Goal: Browse casually: Explore the website without a specific task or goal

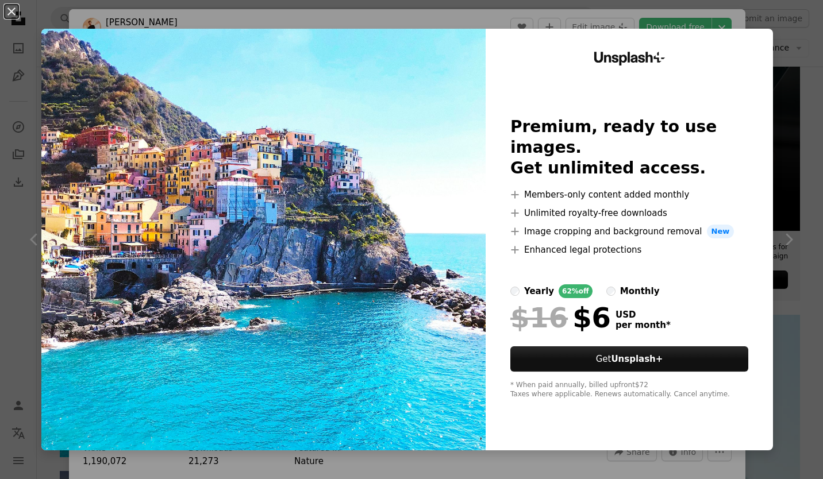
scroll to position [140, 0]
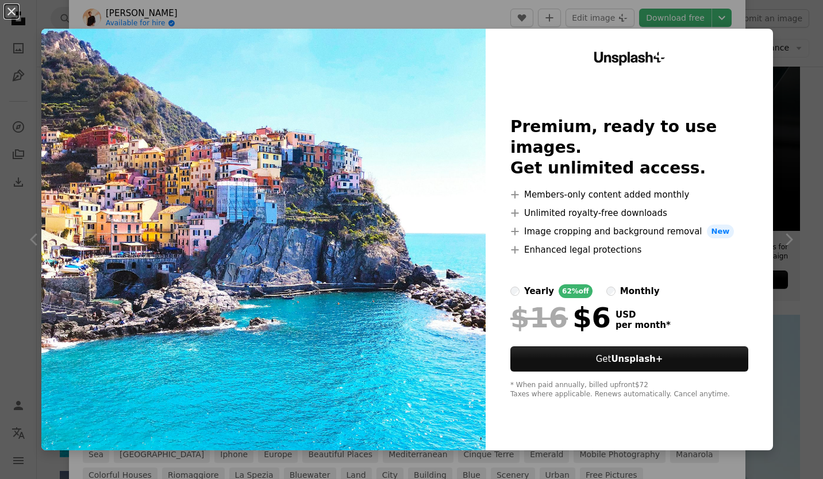
click at [766, 35] on div "An X shape Unsplash+ Premium, ready to use images. Get unlimited access. A plus…" at bounding box center [411, 239] width 823 height 479
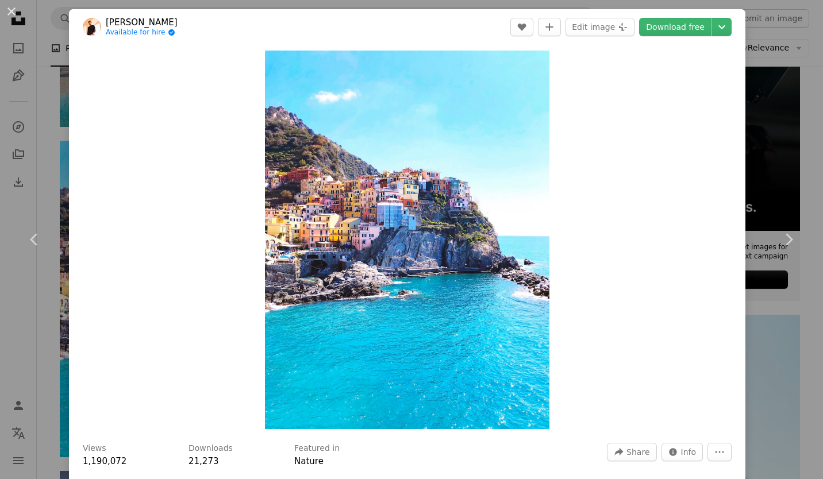
click at [735, 8] on div "An X shape Chevron left Chevron right [PERSON_NAME] Available for hire A checkm…" at bounding box center [411, 239] width 823 height 479
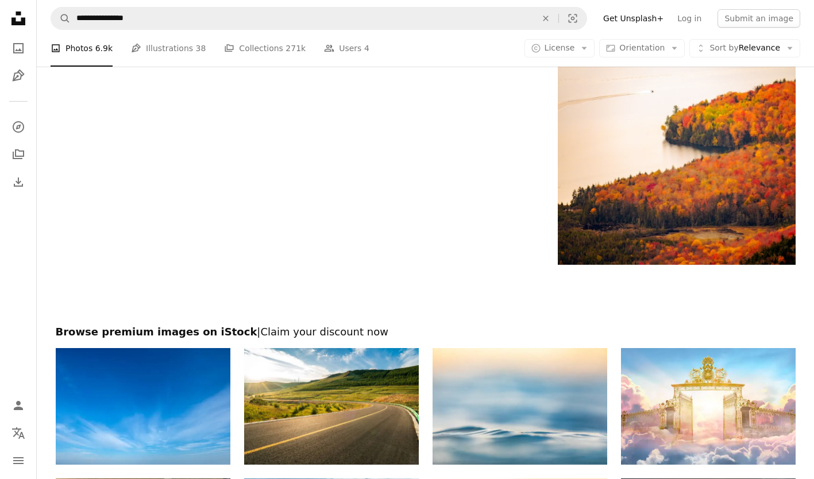
scroll to position [2350, 0]
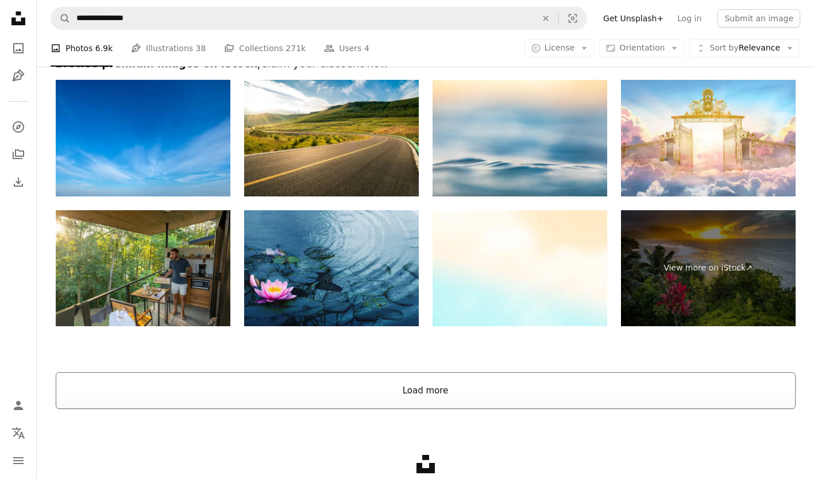
click at [406, 387] on button "Load more" at bounding box center [426, 390] width 740 height 37
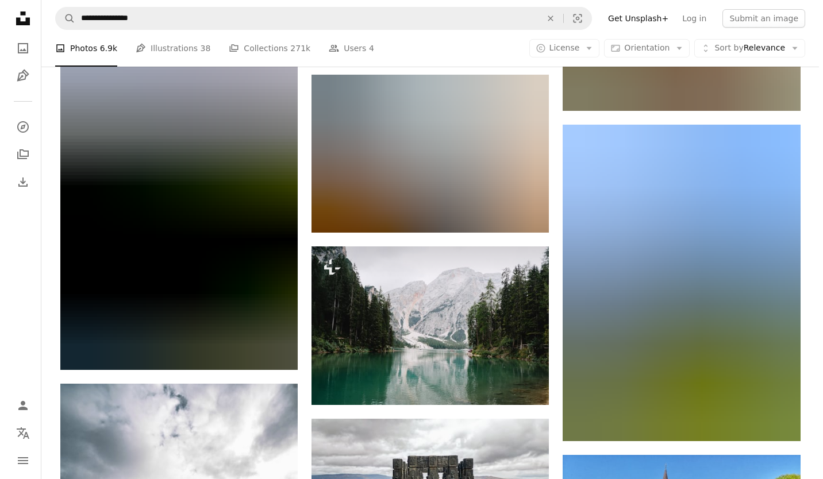
scroll to position [4099, 0]
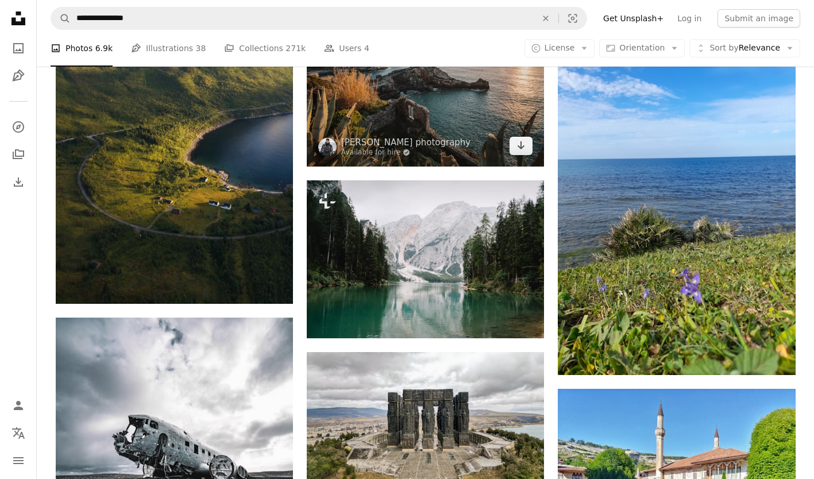
click at [408, 117] on img at bounding box center [425, 88] width 237 height 158
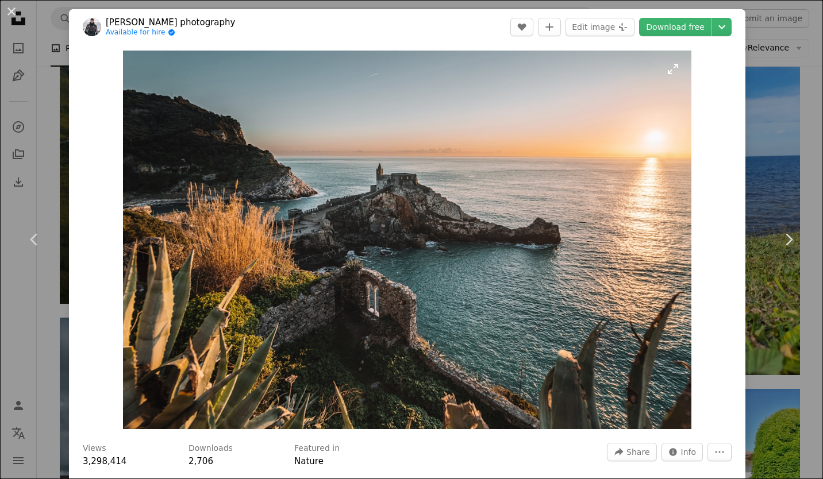
click at [408, 117] on img "Zoom in on this image" at bounding box center [407, 240] width 568 height 379
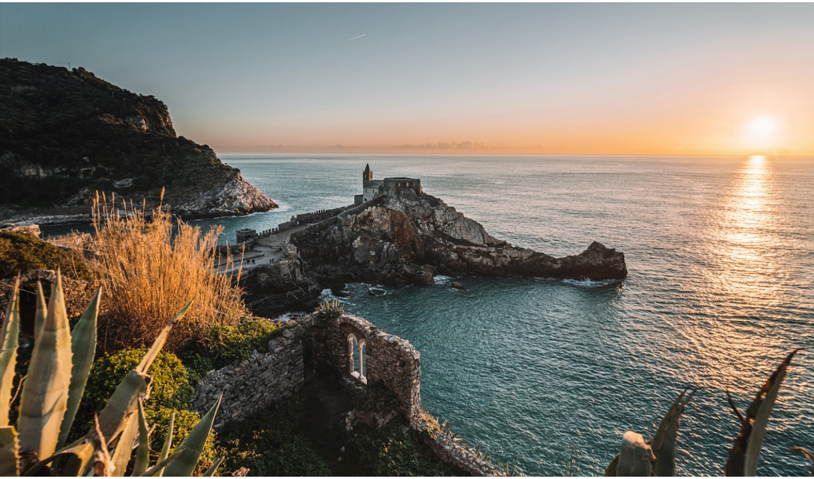
scroll to position [29, 0]
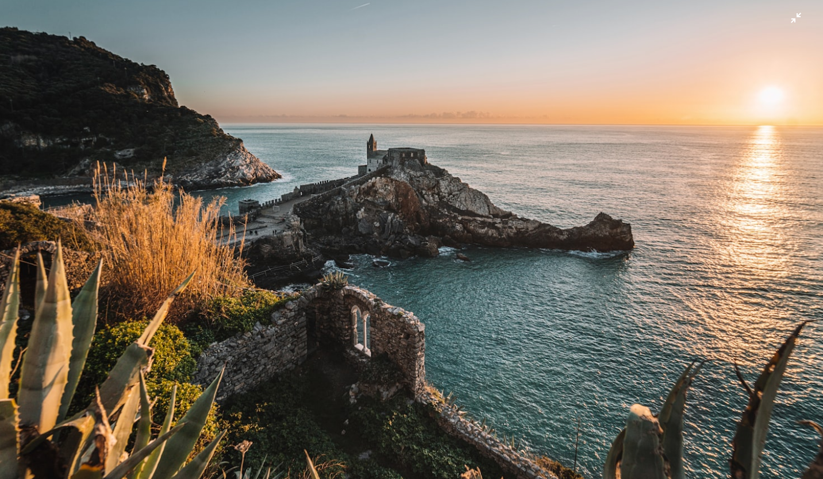
click at [441, 155] on img "Zoom out on this image" at bounding box center [411, 244] width 824 height 549
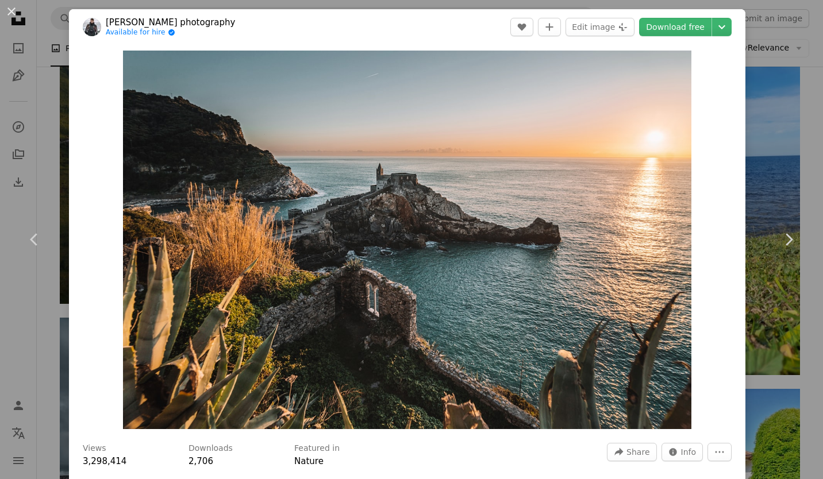
click at [792, 93] on div "An X shape Chevron left Chevron right [PERSON_NAME] photography Available for h…" at bounding box center [411, 239] width 823 height 479
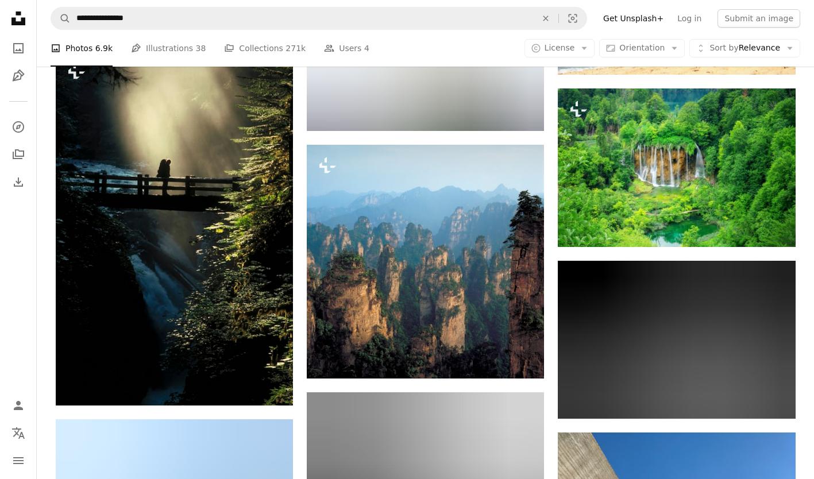
scroll to position [11160, 0]
